Goal: Information Seeking & Learning: Learn about a topic

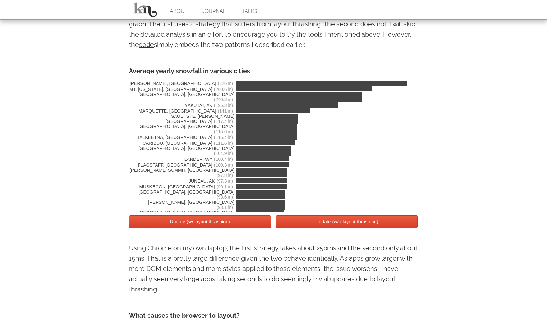
scroll to position [1139, 0]
click at [242, 228] on button "Update (w/ layout thrashing)" at bounding box center [200, 222] width 142 height 13
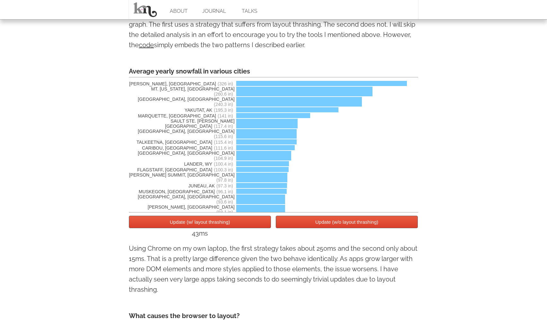
click at [229, 228] on button "Update (w/ layout thrashing)" at bounding box center [200, 222] width 142 height 13
click at [343, 227] on button "Update (w/o layout thrashing)" at bounding box center [347, 222] width 142 height 13
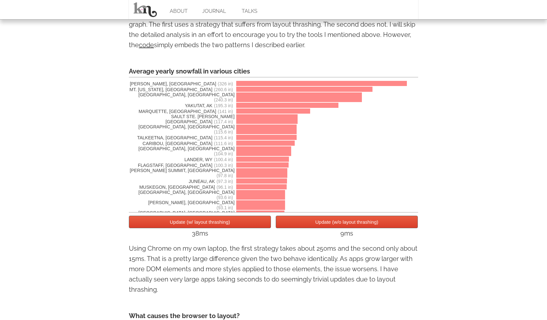
click at [236, 232] on div "38ms" at bounding box center [200, 233] width 142 height 10
click at [239, 226] on button "Update (w/ layout thrashing)" at bounding box center [200, 222] width 142 height 13
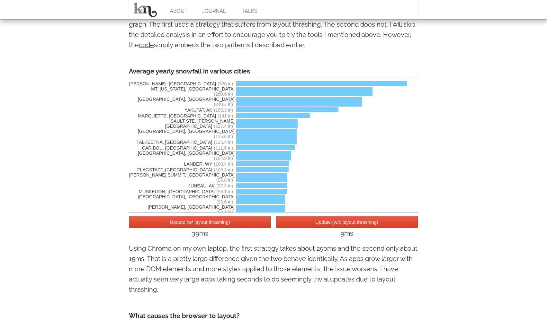
click at [319, 227] on button "Update (w/o layout thrashing)" at bounding box center [347, 222] width 142 height 13
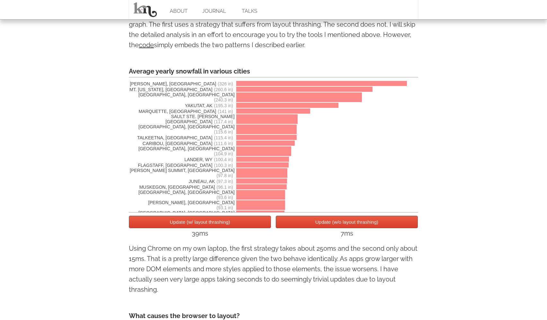
click at [241, 226] on button "Update (w/ layout thrashing)" at bounding box center [200, 222] width 142 height 13
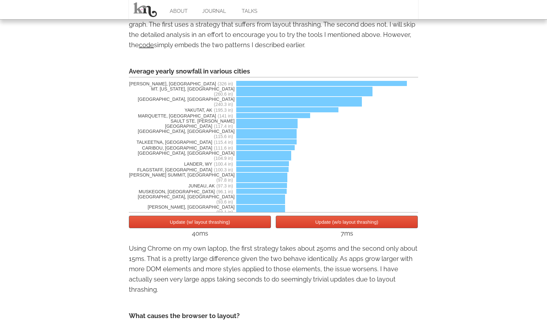
click at [307, 228] on button "Update (w/o layout thrashing)" at bounding box center [347, 222] width 142 height 13
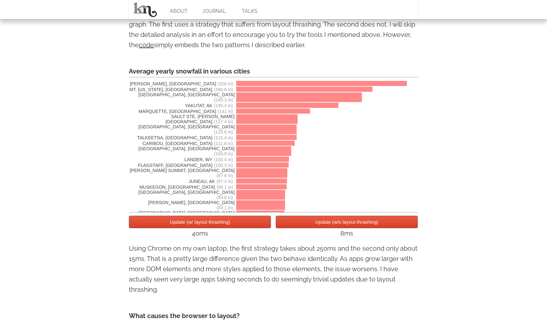
click at [255, 226] on button "Update (w/ layout thrashing)" at bounding box center [200, 222] width 142 height 13
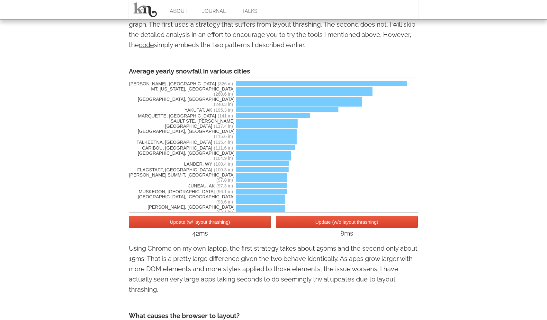
click at [305, 225] on button "Update (w/o layout thrashing)" at bounding box center [347, 222] width 142 height 13
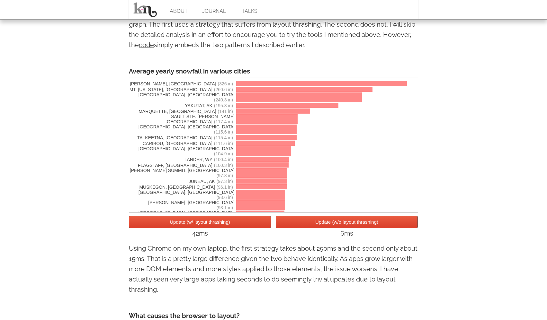
click at [255, 224] on button "Update (w/ layout thrashing)" at bounding box center [200, 222] width 142 height 13
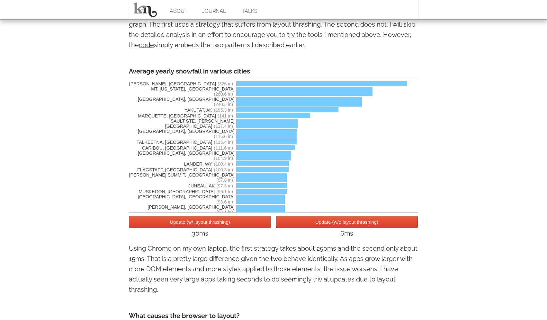
click at [307, 226] on button "Update (w/o layout thrashing)" at bounding box center [347, 222] width 142 height 13
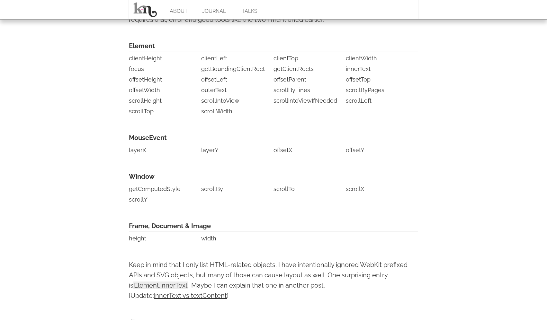
scroll to position [1547, 0]
